Goal: Information Seeking & Learning: Understand process/instructions

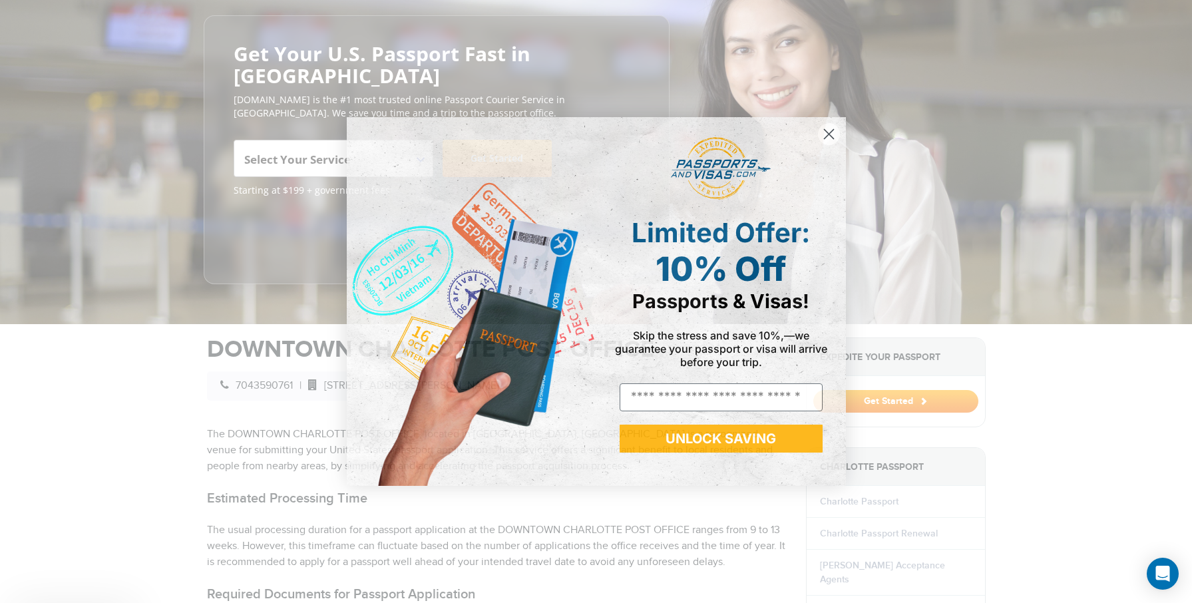
scroll to position [141, 0]
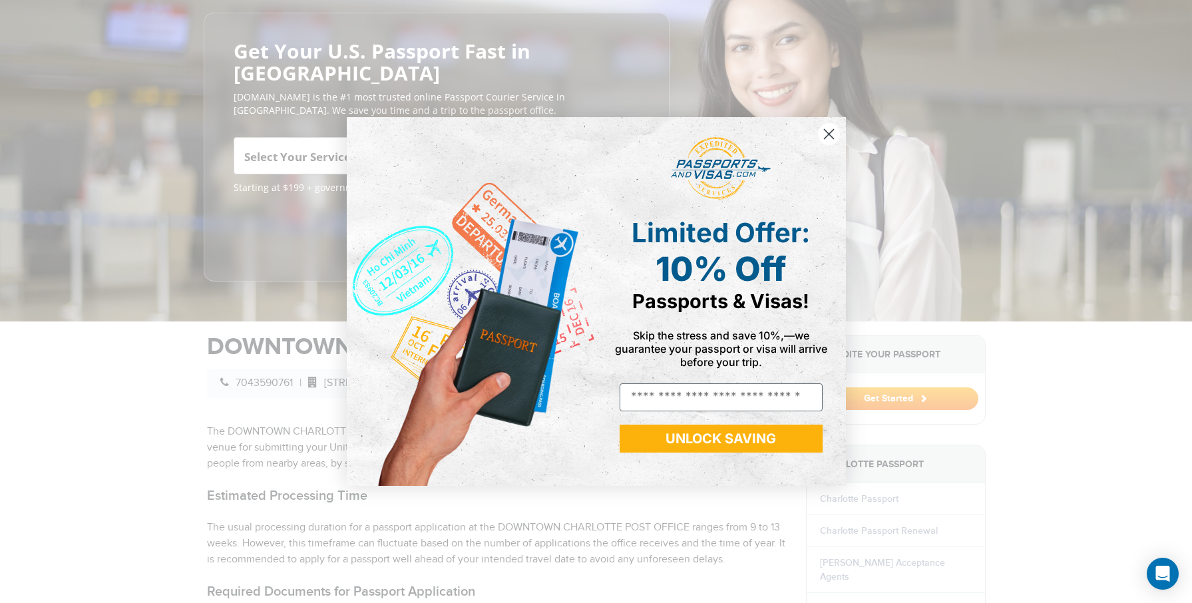
click at [826, 131] on circle "Close dialog" at bounding box center [828, 134] width 22 height 22
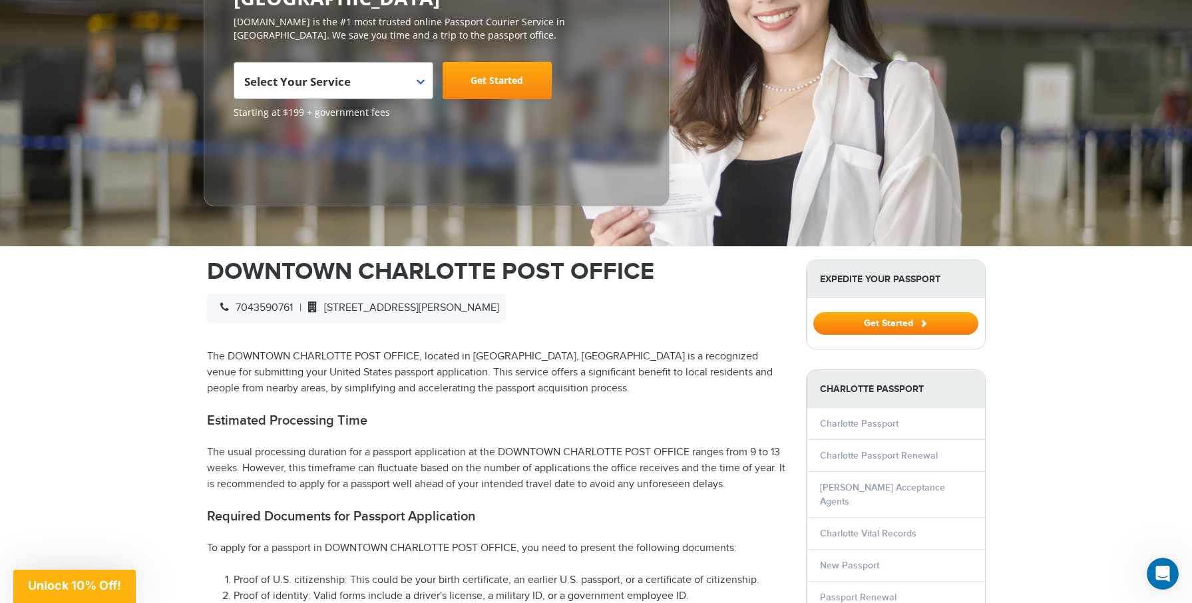
scroll to position [414, 0]
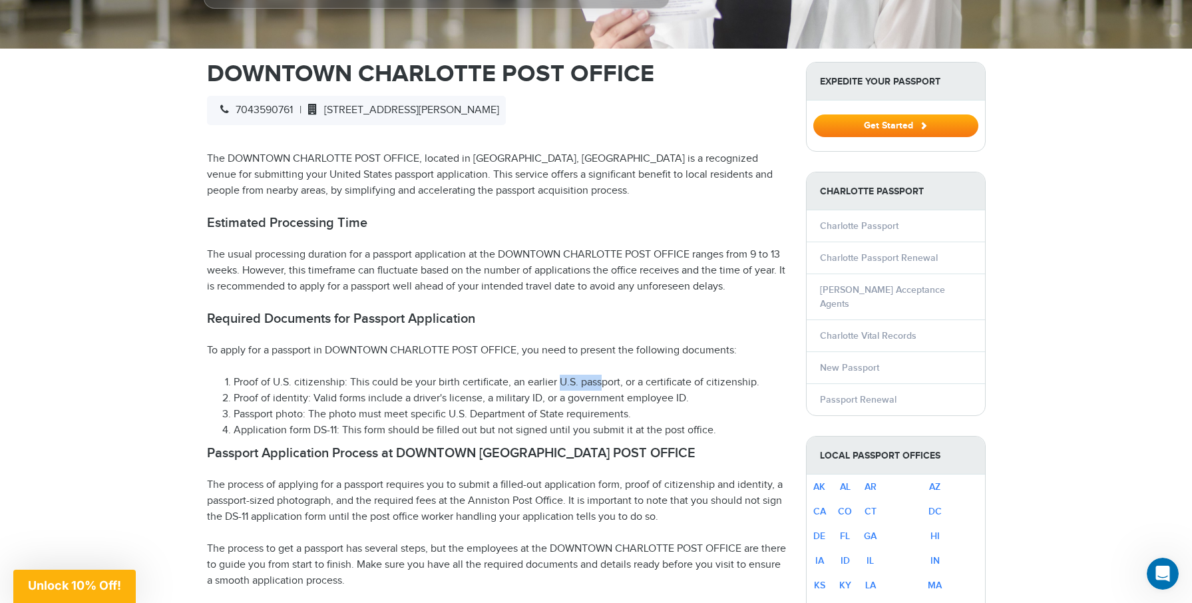
drag, startPoint x: 603, startPoint y: 359, endPoint x: 533, endPoint y: 364, distance: 70.0
click at [560, 375] on li "Proof of U.S. citizenship: This could be your birth certificate, an earlier U.S…" at bounding box center [510, 383] width 552 height 16
click at [340, 391] on li "Proof of identity: Valid forms include a driver's license, a military ID, or a …" at bounding box center [510, 399] width 552 height 16
drag, startPoint x: 442, startPoint y: 375, endPoint x: 415, endPoint y: 375, distance: 26.6
click at [418, 391] on li "Proof of identity: Valid forms include a driver's license, a military ID, or a …" at bounding box center [510, 399] width 552 height 16
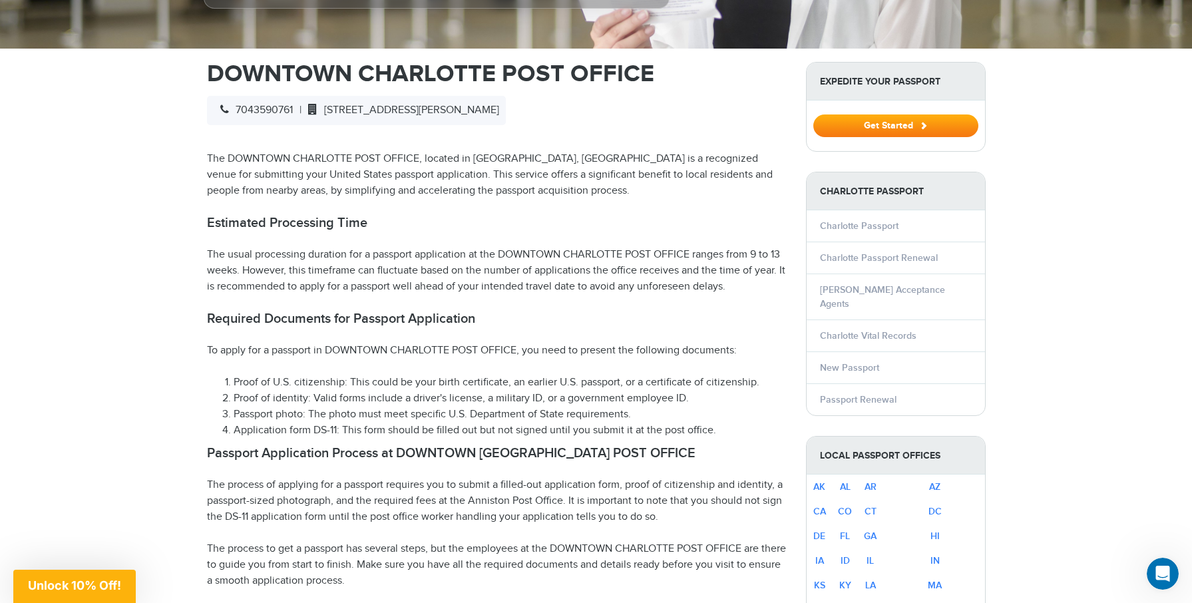
click at [309, 407] on li "Passport photo: The photo must meet specific U.S. Department of State requireme…" at bounding box center [510, 415] width 552 height 16
click at [626, 407] on li "Passport photo: The photo must meet specific U.S. Department of State requireme…" at bounding box center [510, 415] width 552 height 16
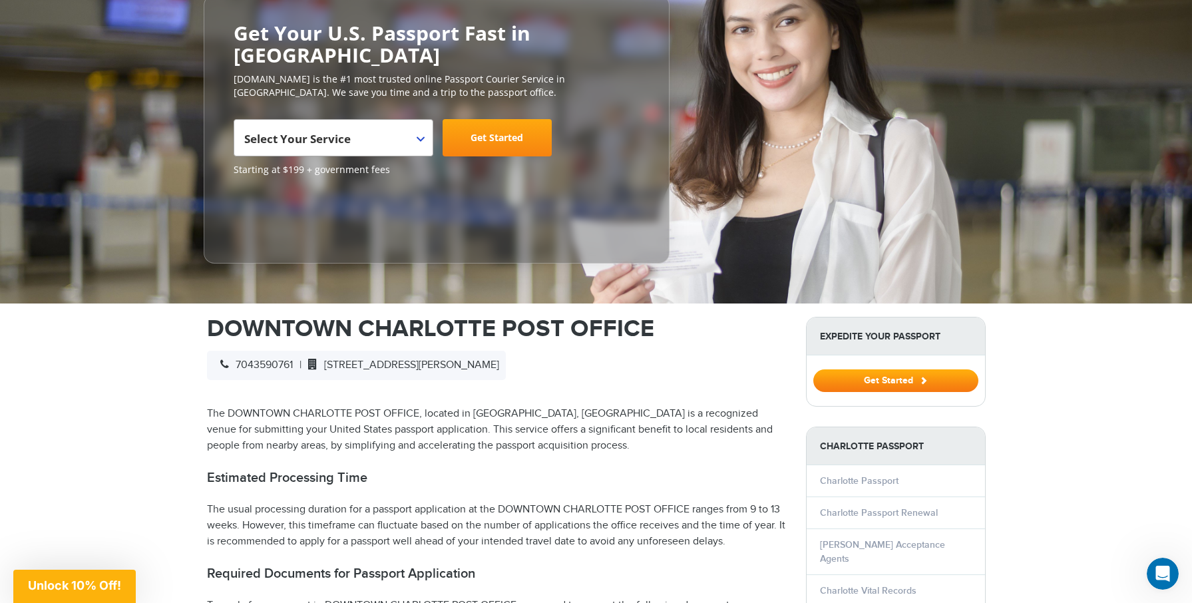
scroll to position [359, 0]
